Goal: Task Accomplishment & Management: Complete application form

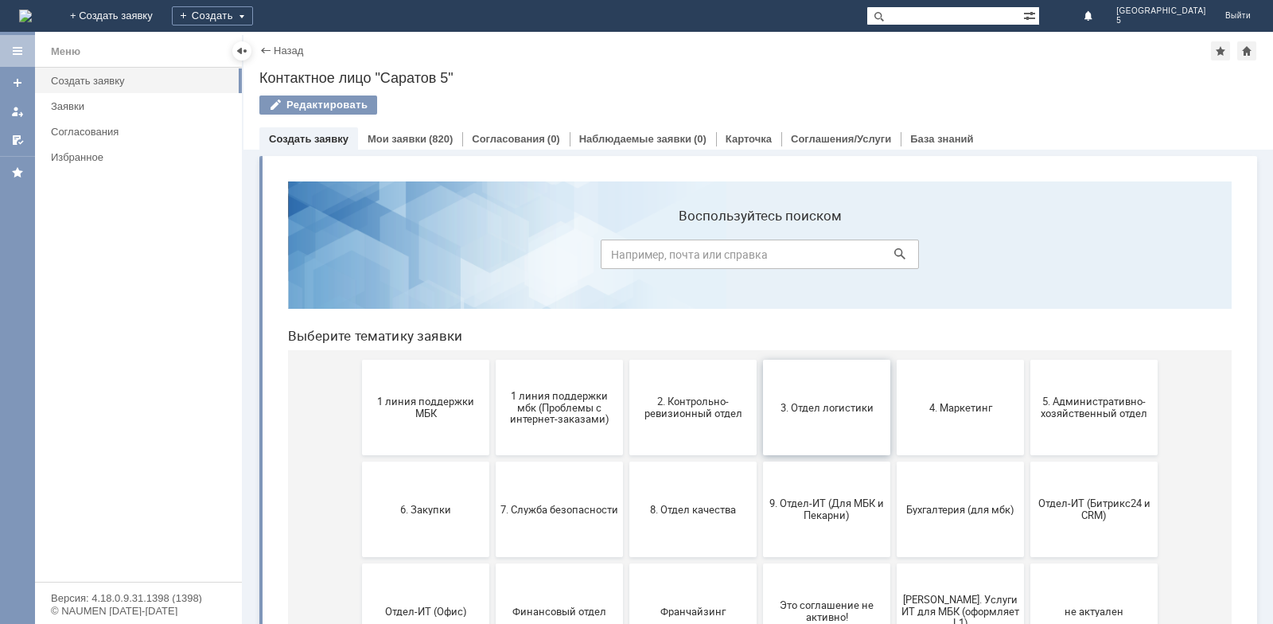
click at [803, 408] on span "3. Отдел логистики" at bounding box center [827, 407] width 118 height 12
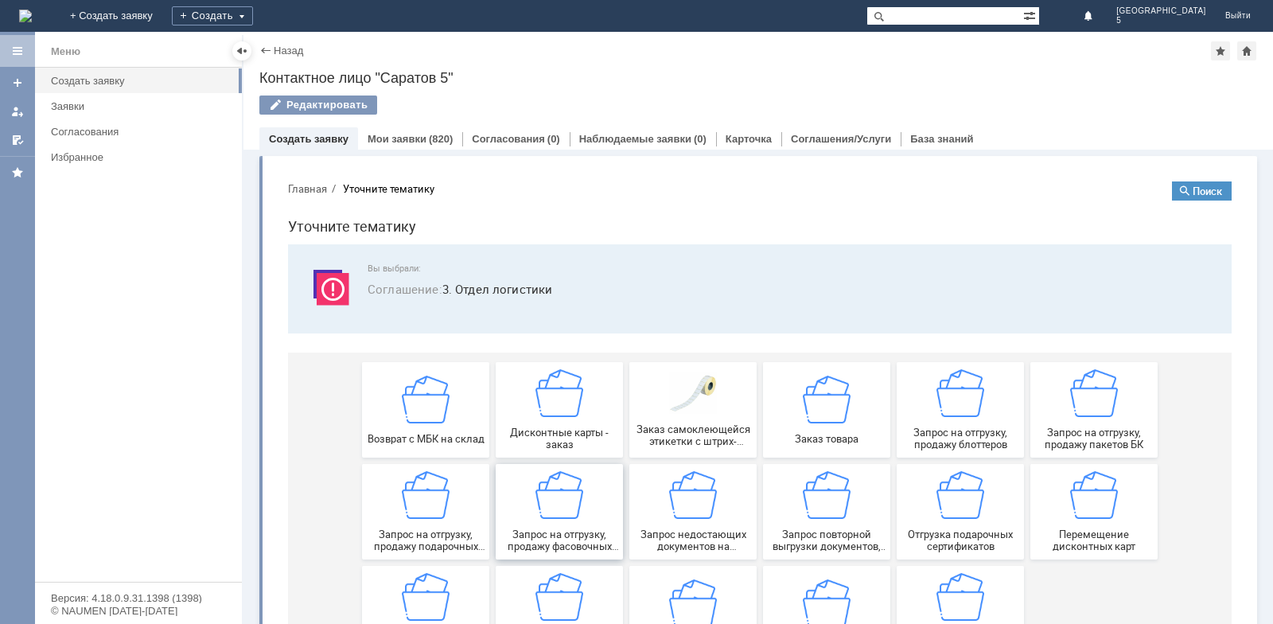
click at [569, 489] on img at bounding box center [559, 495] width 48 height 48
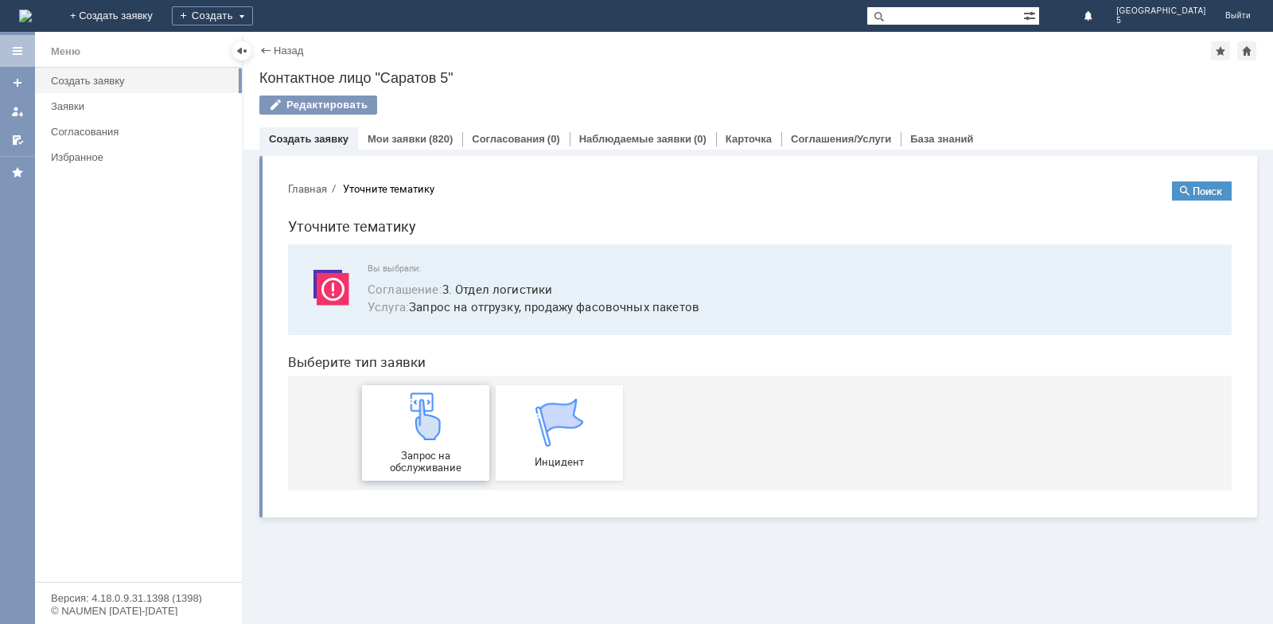
click at [420, 398] on img at bounding box center [426, 416] width 48 height 48
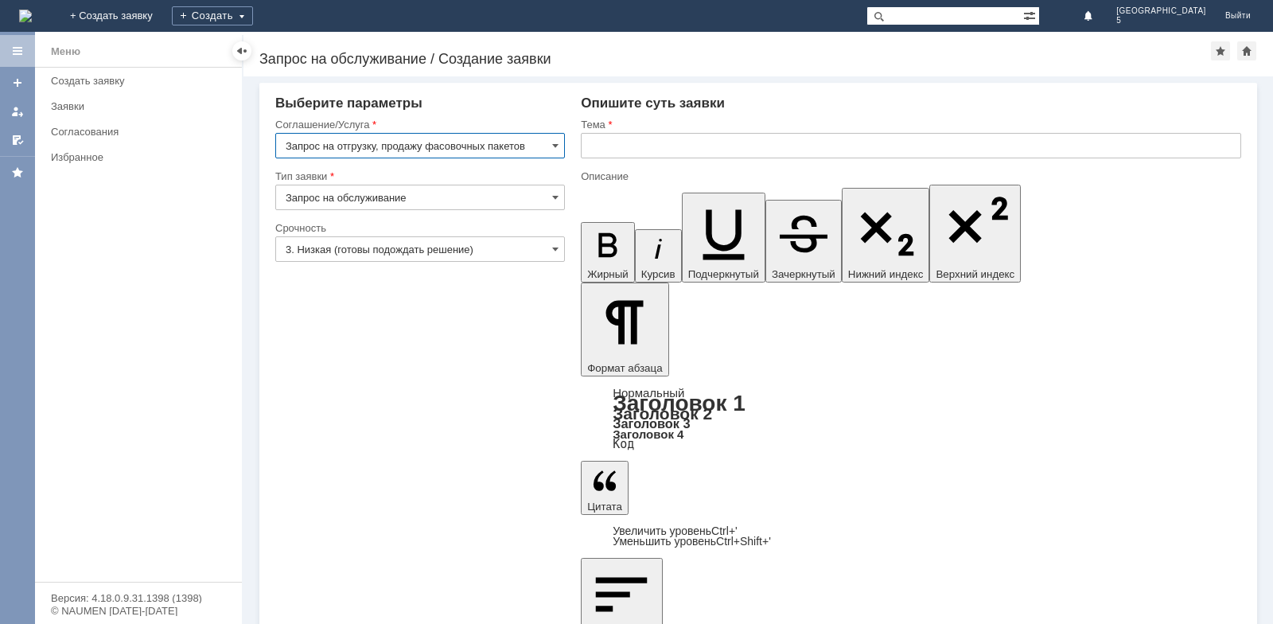
click at [608, 150] on input "text" at bounding box center [911, 145] width 660 height 25
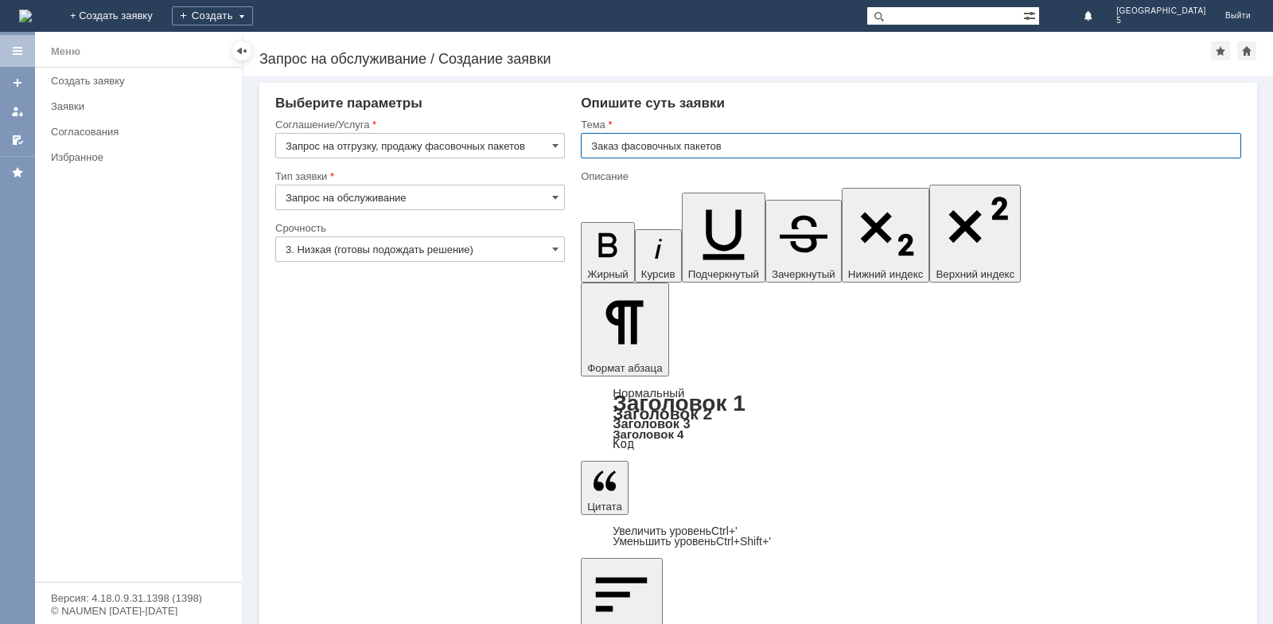
type input "Заказ фасовочных пакетов"
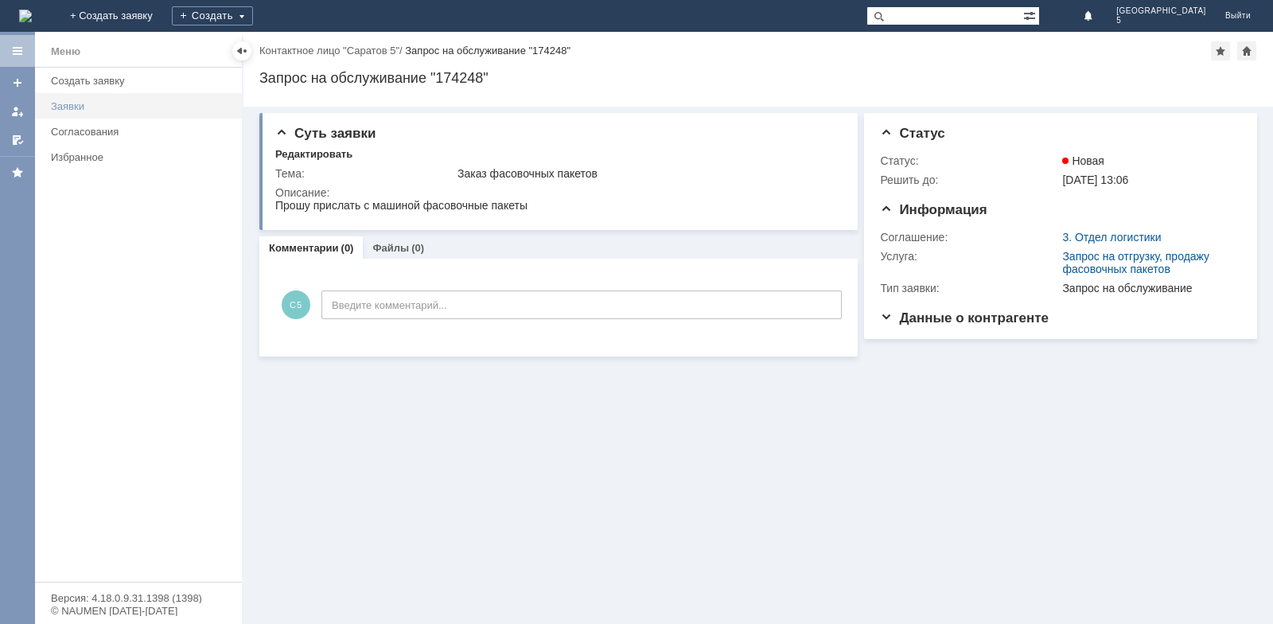
click at [114, 114] on link "Заявки" at bounding box center [142, 106] width 194 height 25
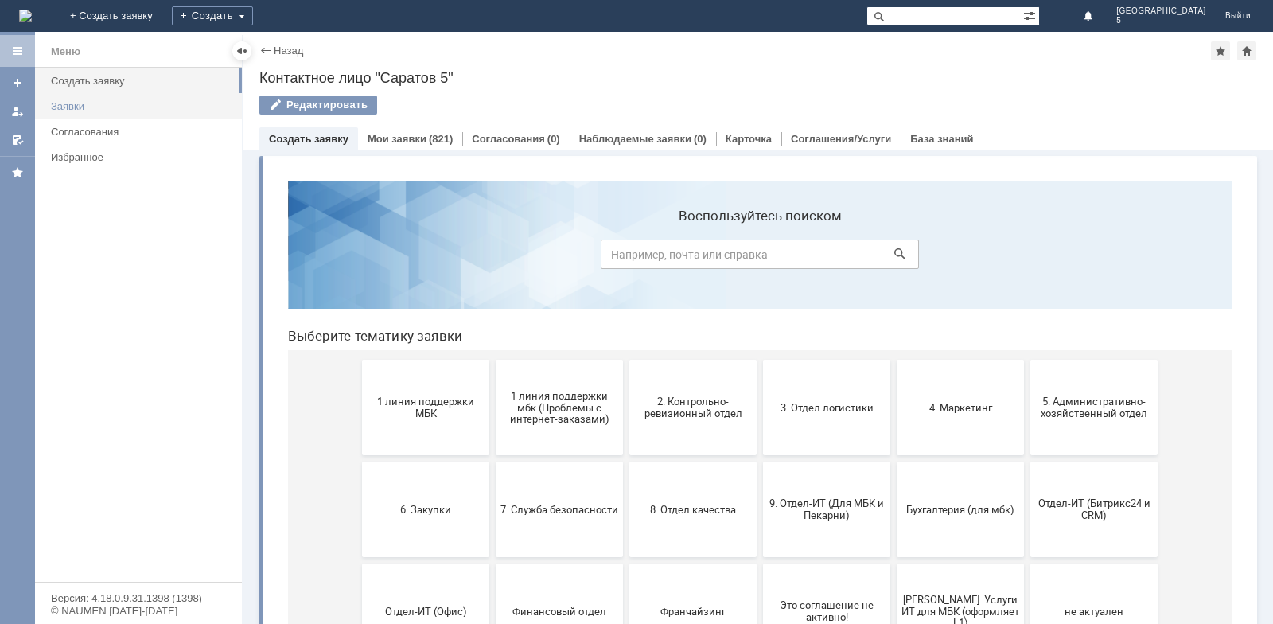
click at [66, 109] on div "Заявки" at bounding box center [141, 106] width 181 height 12
